Goal: Transaction & Acquisition: Purchase product/service

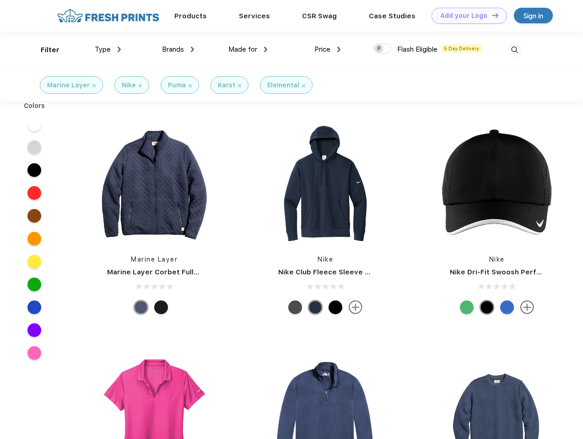
click at [466, 16] on link "Add your Logo Design Tool" at bounding box center [468, 16] width 75 height 16
click at [0, 0] on div "Design Tool" at bounding box center [0, 0] width 0 height 0
click at [491, 15] on link "Add your Logo Design Tool" at bounding box center [468, 16] width 75 height 16
click at [44, 50] on div "Filter" at bounding box center [50, 50] width 19 height 11
click at [108, 49] on span "Type" at bounding box center [103, 49] width 16 height 8
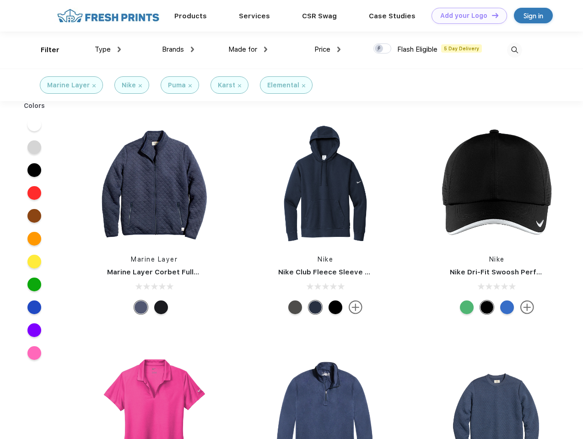
click at [178, 49] on span "Brands" at bounding box center [173, 49] width 22 height 8
click at [248, 49] on span "Made for" at bounding box center [242, 49] width 29 height 8
click at [327, 49] on span "Price" at bounding box center [322, 49] width 16 height 8
click at [382, 49] on div at bounding box center [382, 48] width 18 height 10
click at [379, 49] on input "checkbox" at bounding box center [376, 46] width 6 height 6
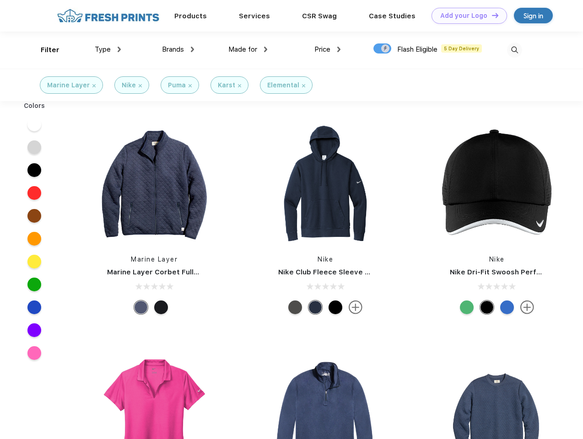
click at [514, 50] on img at bounding box center [514, 50] width 15 height 15
